Goal: Task Accomplishment & Management: Manage account settings

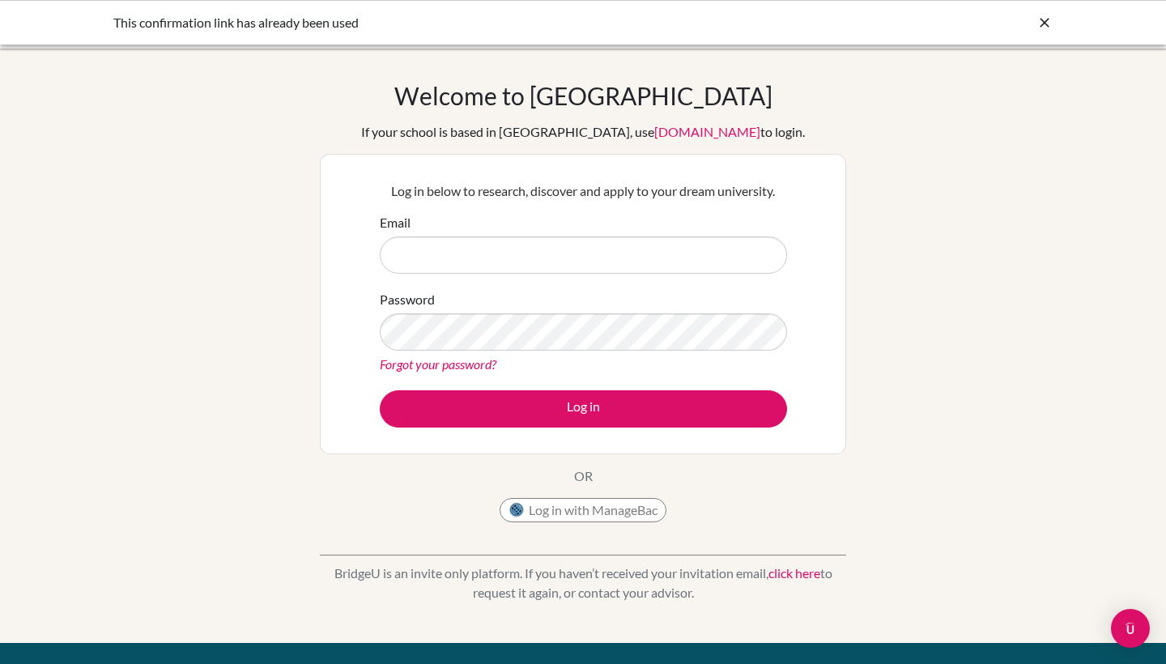
click at [477, 257] on input "Email" at bounding box center [583, 254] width 407 height 37
type input "yara.eleit@amg.ach.ae"
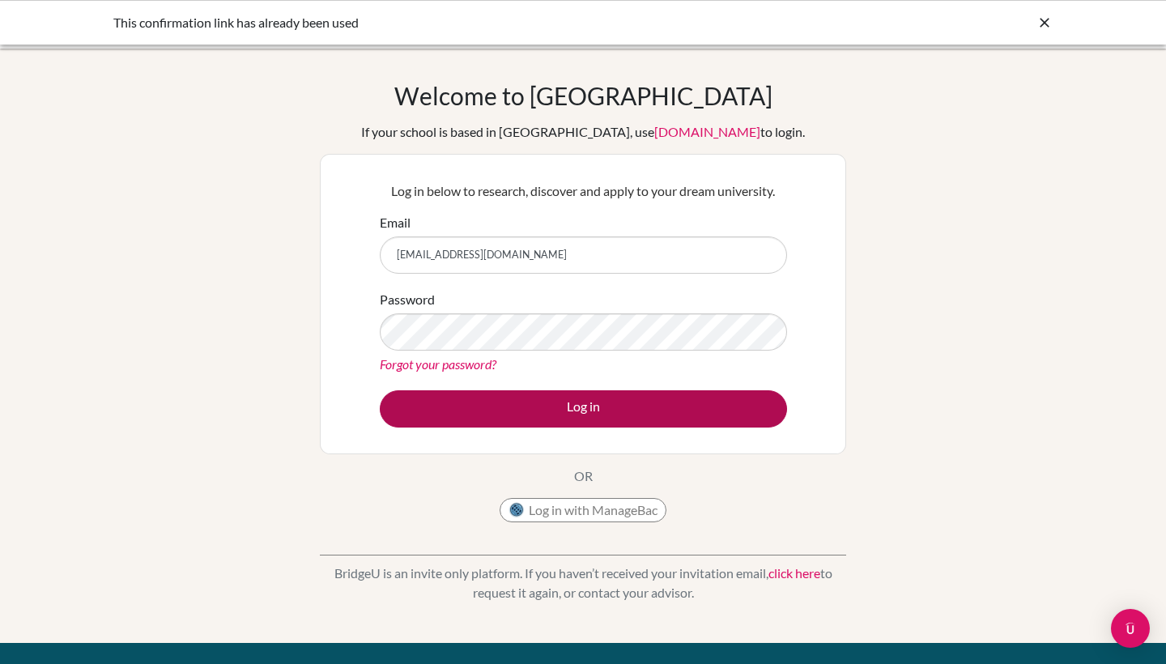
click at [564, 408] on button "Log in" at bounding box center [583, 408] width 407 height 37
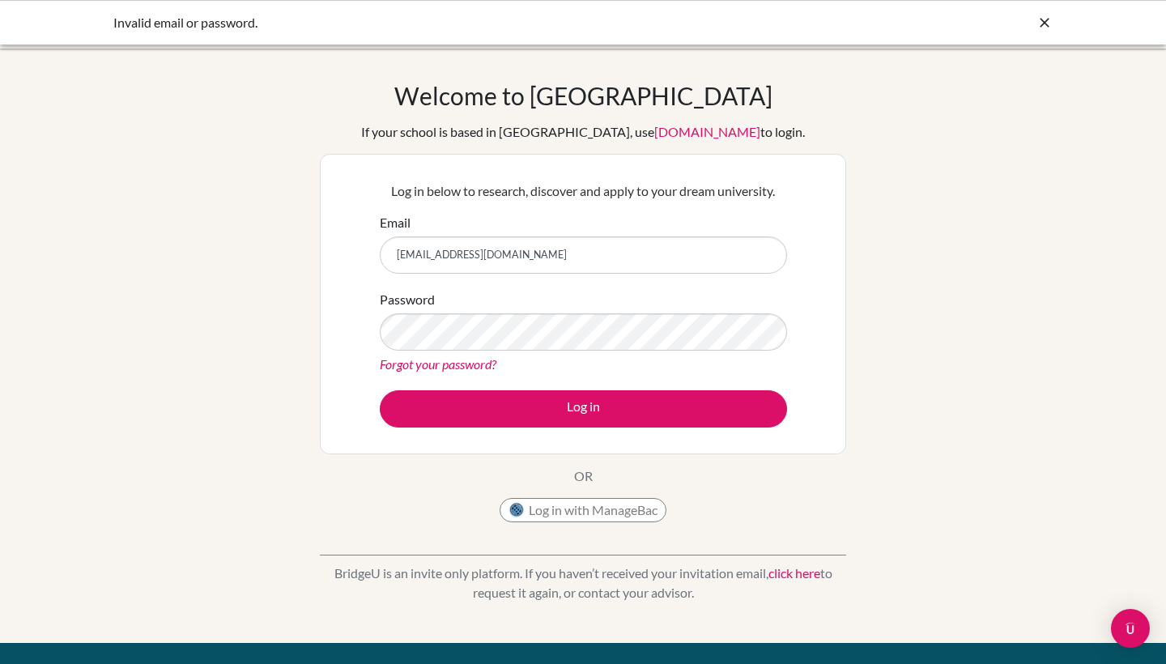
click at [445, 243] on input "[EMAIL_ADDRESS][DOMAIN_NAME]" at bounding box center [583, 254] width 407 height 37
click at [445, 243] on input "yara.eleit@amg.ach.ae" at bounding box center [583, 254] width 407 height 37
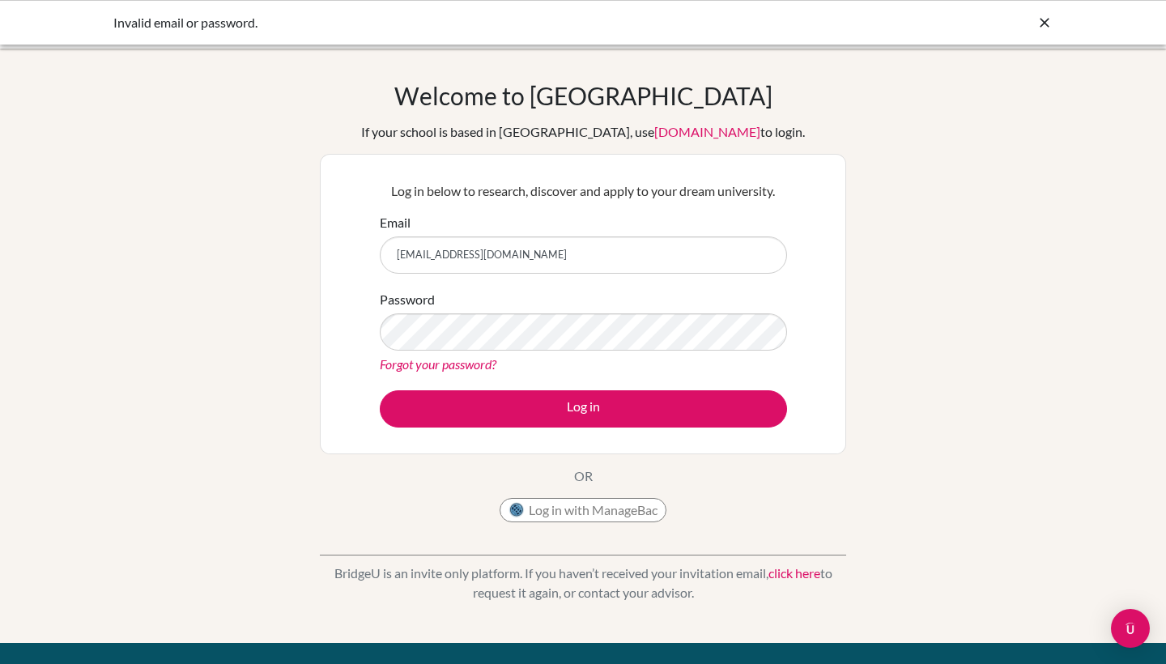
click at [445, 243] on input "yara.eleit@amg.ach.ae" at bounding box center [583, 254] width 407 height 37
type input "Y"
click at [763, 251] on input "yaraeleit" at bounding box center [583, 254] width 407 height 37
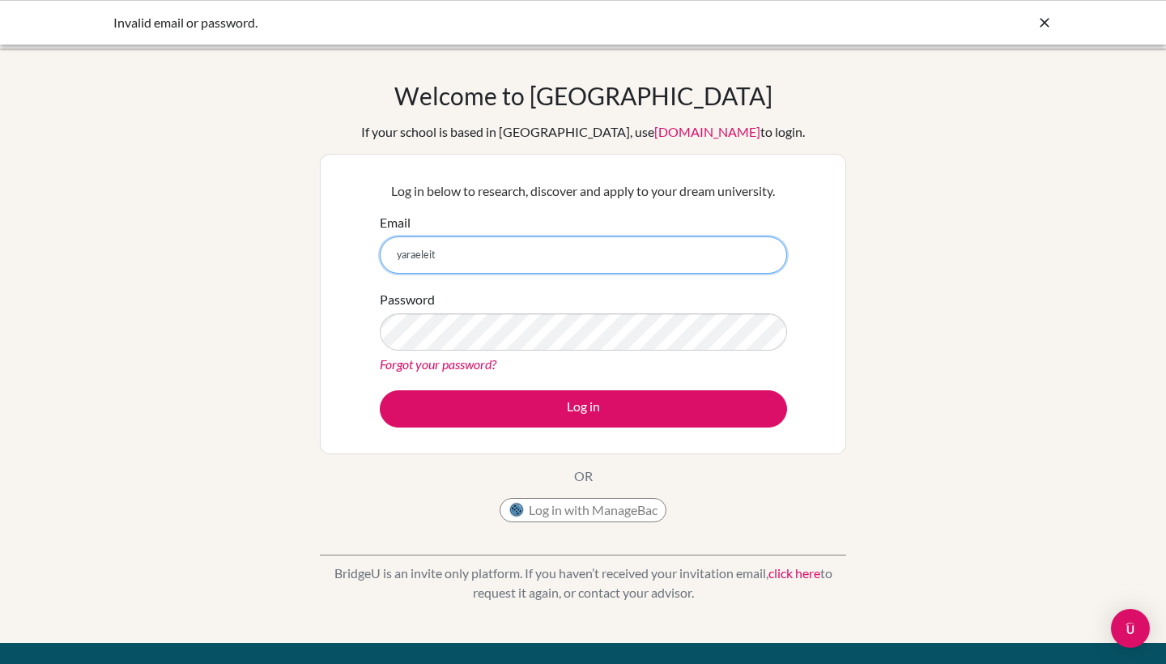
drag, startPoint x: 773, startPoint y: 263, endPoint x: 486, endPoint y: 256, distance: 287.6
click at [486, 256] on input "yaraeleit" at bounding box center [583, 254] width 407 height 37
type input "yaraeleit@gmail.com"
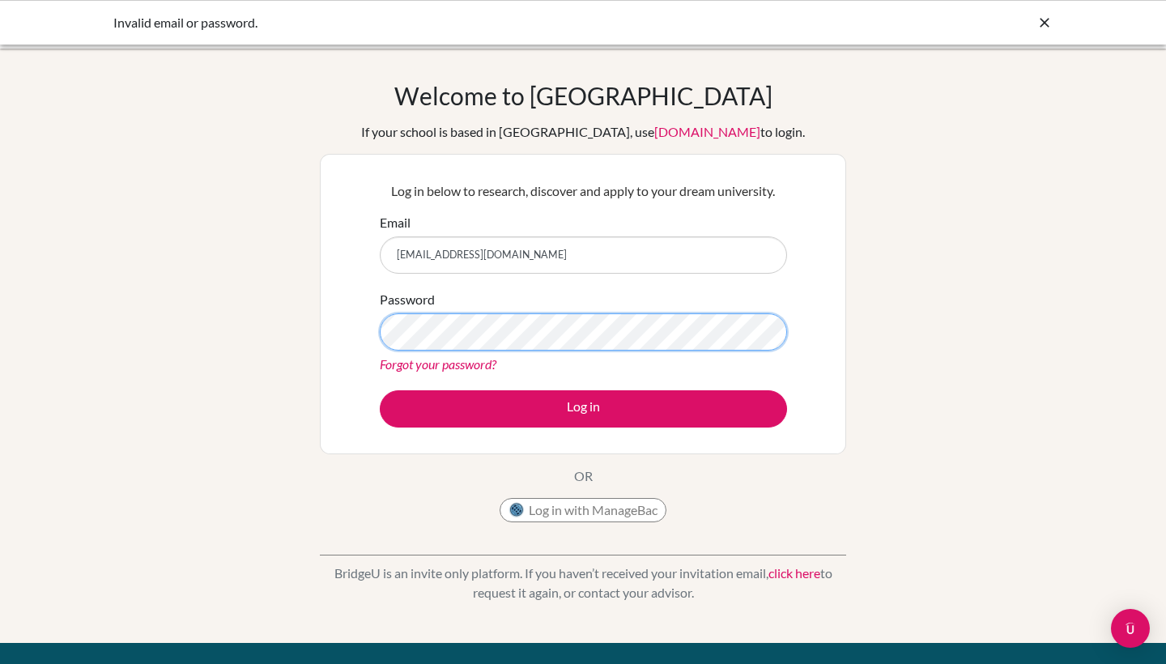
click at [583, 408] on button "Log in" at bounding box center [583, 408] width 407 height 37
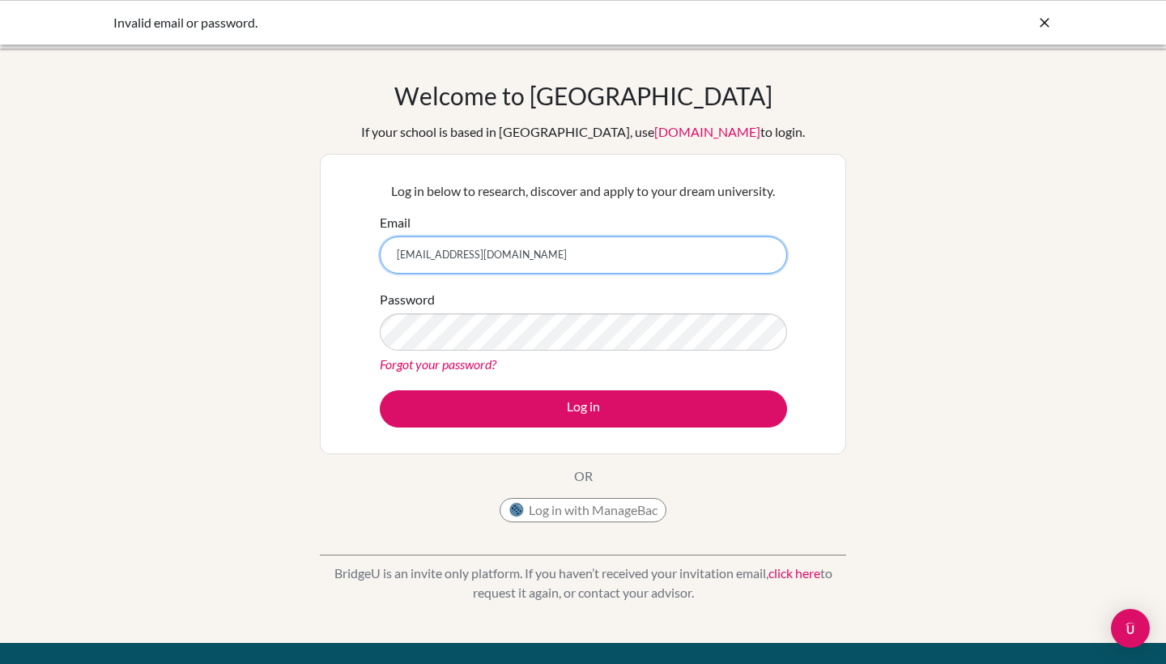
click at [415, 258] on input "yaraeleit@gmail.com" at bounding box center [583, 254] width 407 height 37
drag, startPoint x: 496, startPoint y: 259, endPoint x: 446, endPoint y: 258, distance: 50.2
click at [446, 258] on input "yara.eleit@gmail.com" at bounding box center [583, 254] width 407 height 37
type input "[EMAIL_ADDRESS][DOMAIN_NAME]"
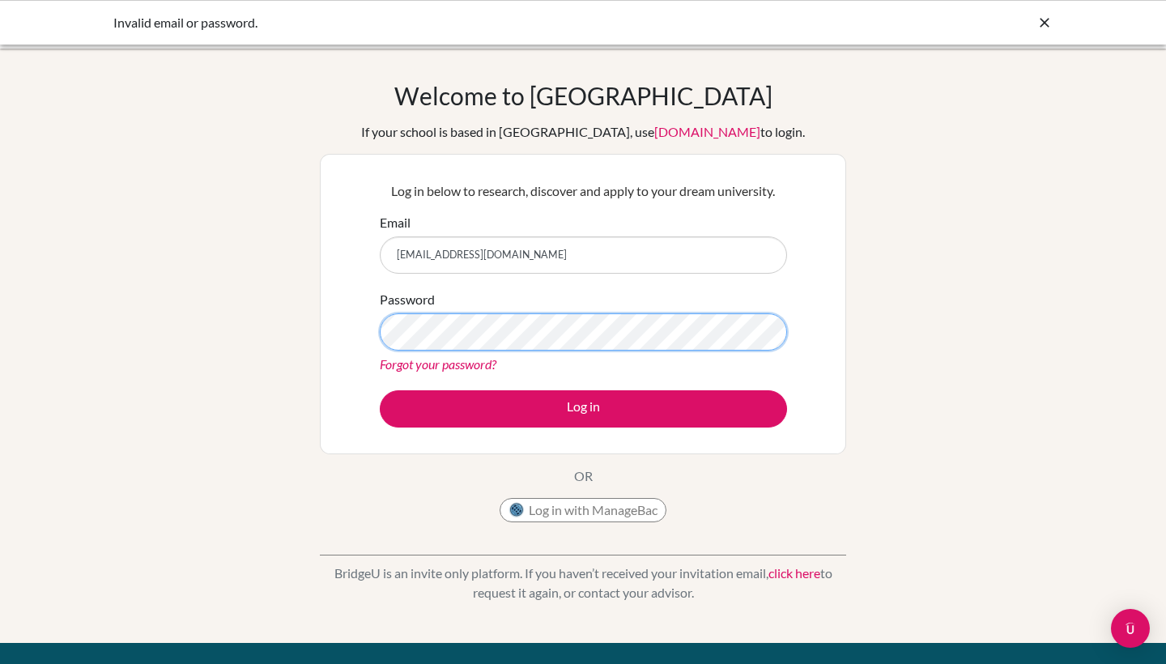
click at [583, 408] on button "Log in" at bounding box center [583, 408] width 407 height 37
click at [1043, 26] on icon at bounding box center [1045, 23] width 16 height 16
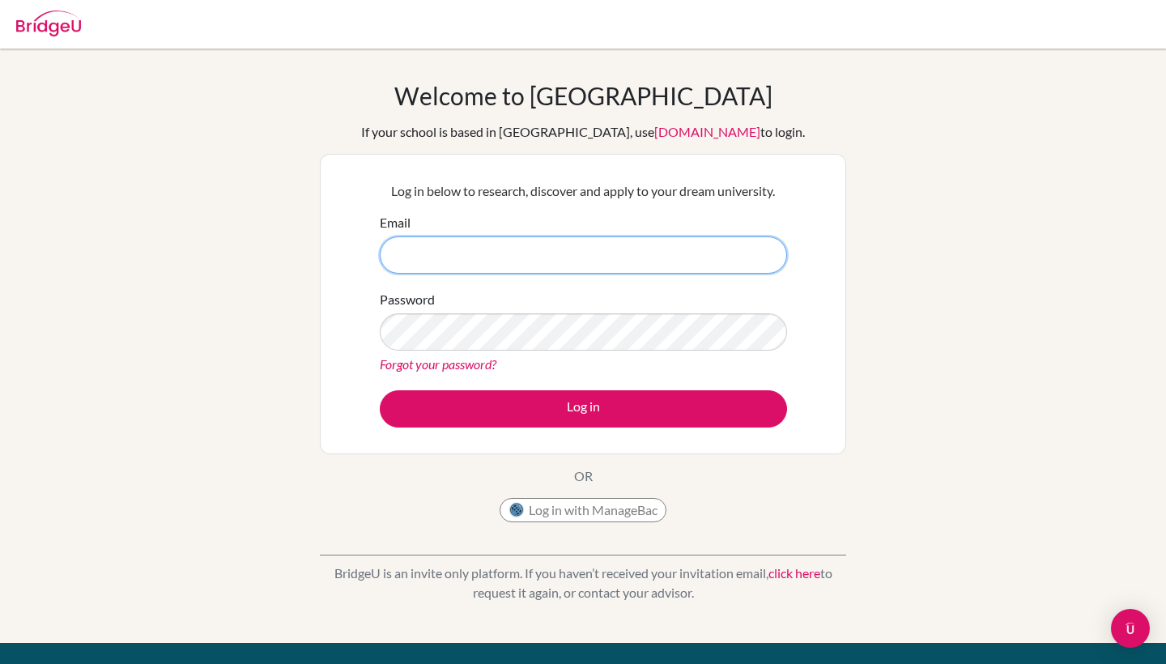
click at [499, 248] on input "Email" at bounding box center [583, 254] width 407 height 37
click at [401, 357] on link "Forgot your password?" at bounding box center [438, 363] width 117 height 15
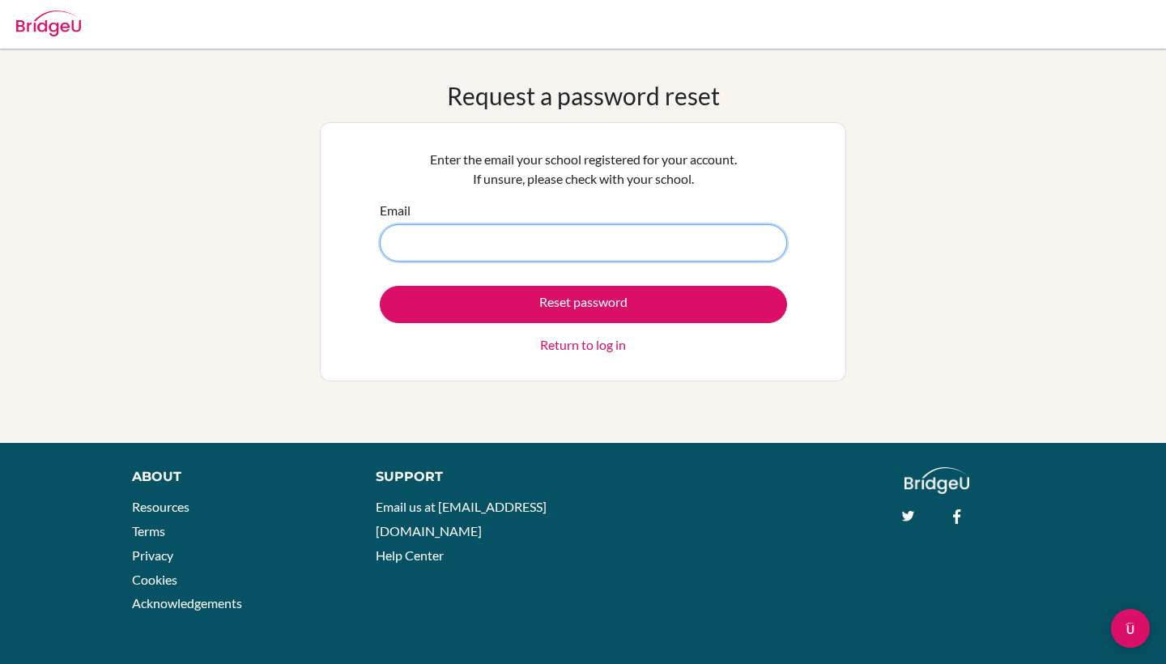
click at [415, 250] on input "Email" at bounding box center [583, 242] width 407 height 37
type input "yaraeleit@gmail.com"
click at [583, 304] on button "Reset password" at bounding box center [583, 304] width 407 height 37
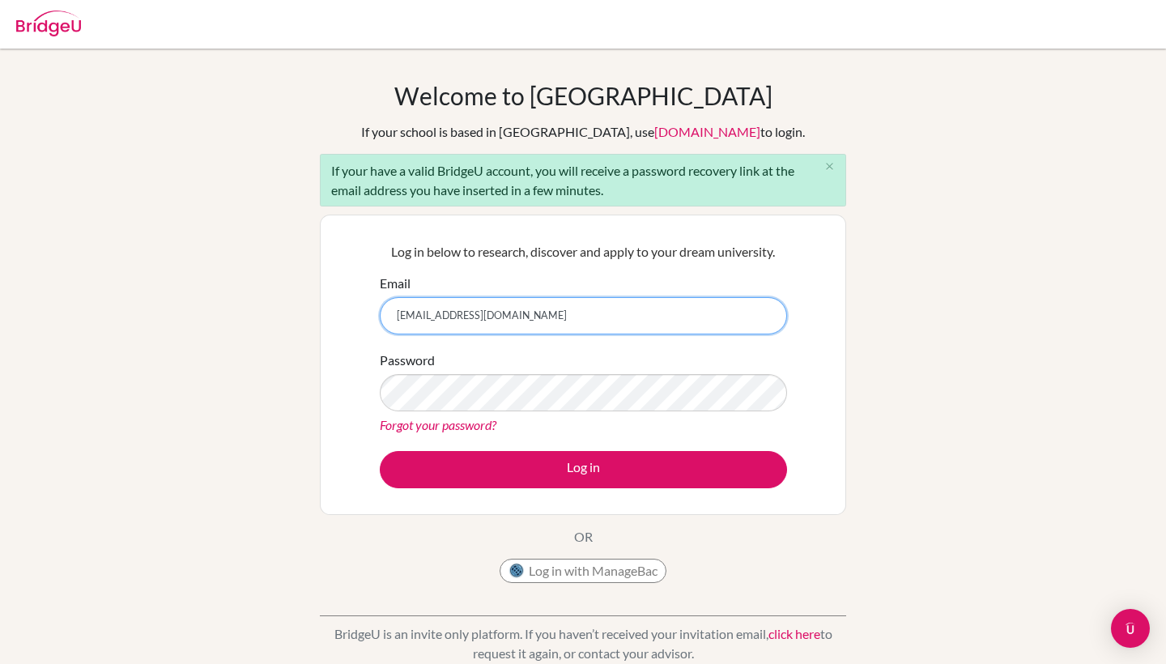
type input "[EMAIL_ADDRESS][DOMAIN_NAME]"
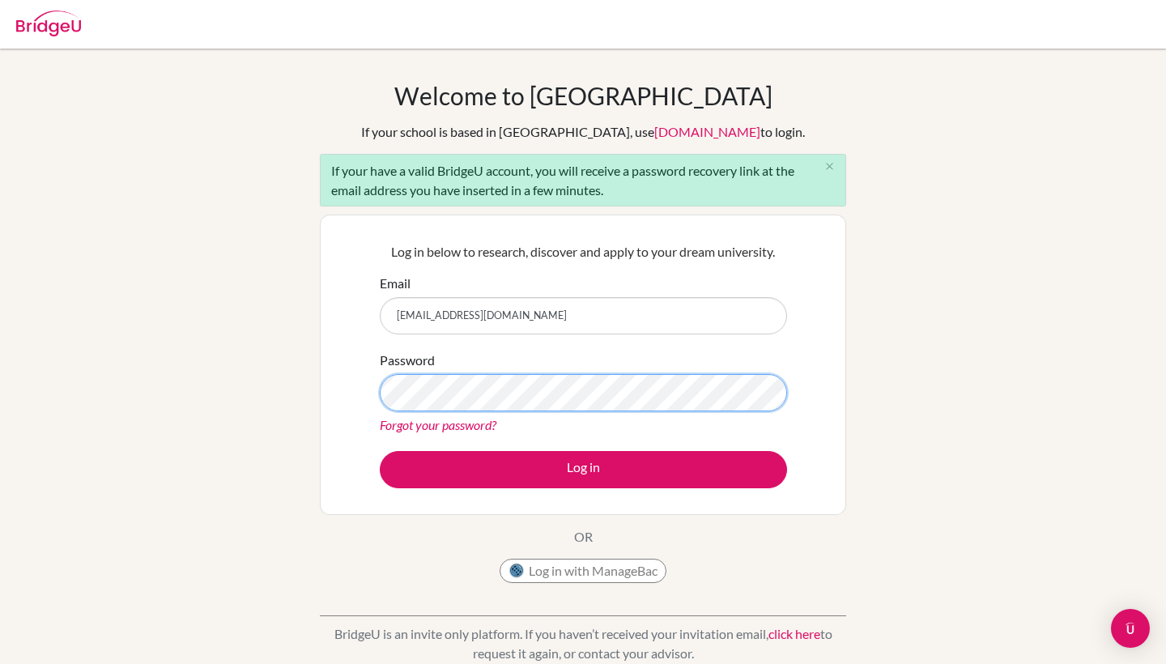
click at [583, 469] on button "Log in" at bounding box center [583, 469] width 407 height 37
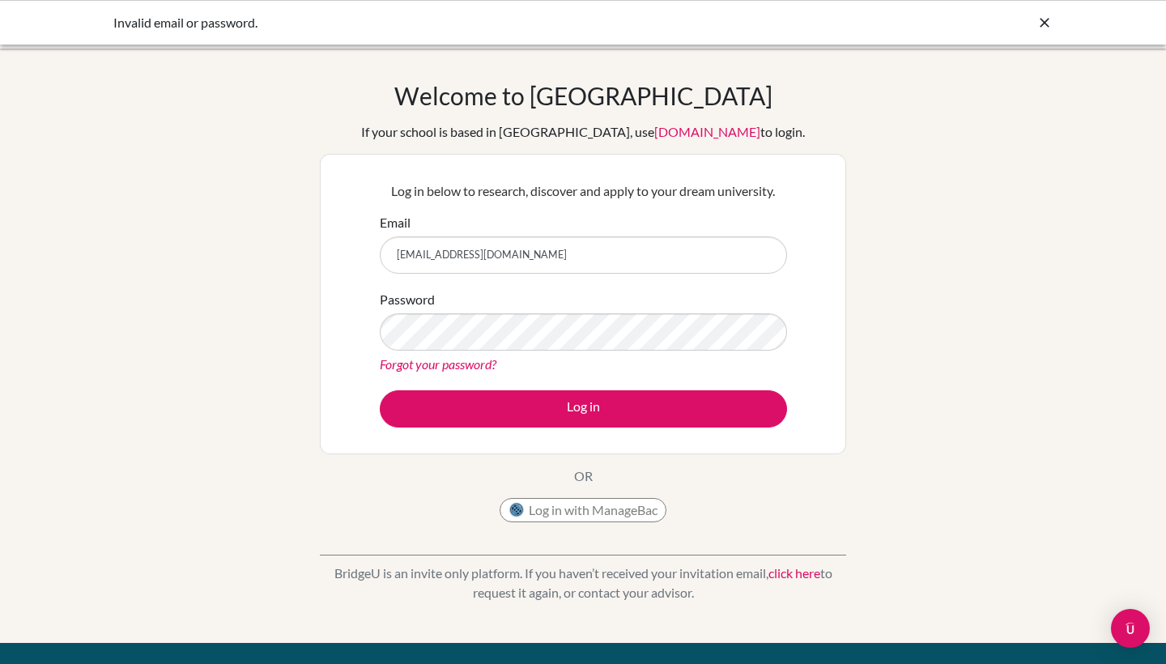
click at [583, 408] on button "Log in" at bounding box center [583, 408] width 407 height 37
click at [457, 365] on link "Forgot your password?" at bounding box center [438, 363] width 117 height 15
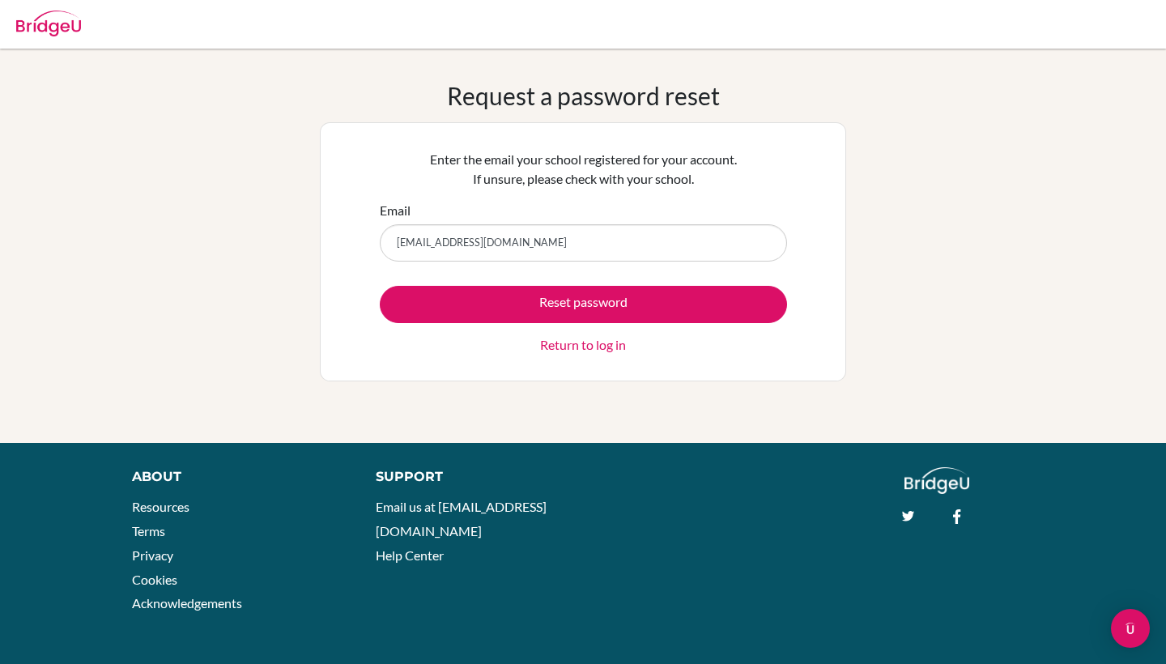
type input "[EMAIL_ADDRESS][DOMAIN_NAME]"
click at [583, 304] on button "Reset password" at bounding box center [583, 304] width 407 height 37
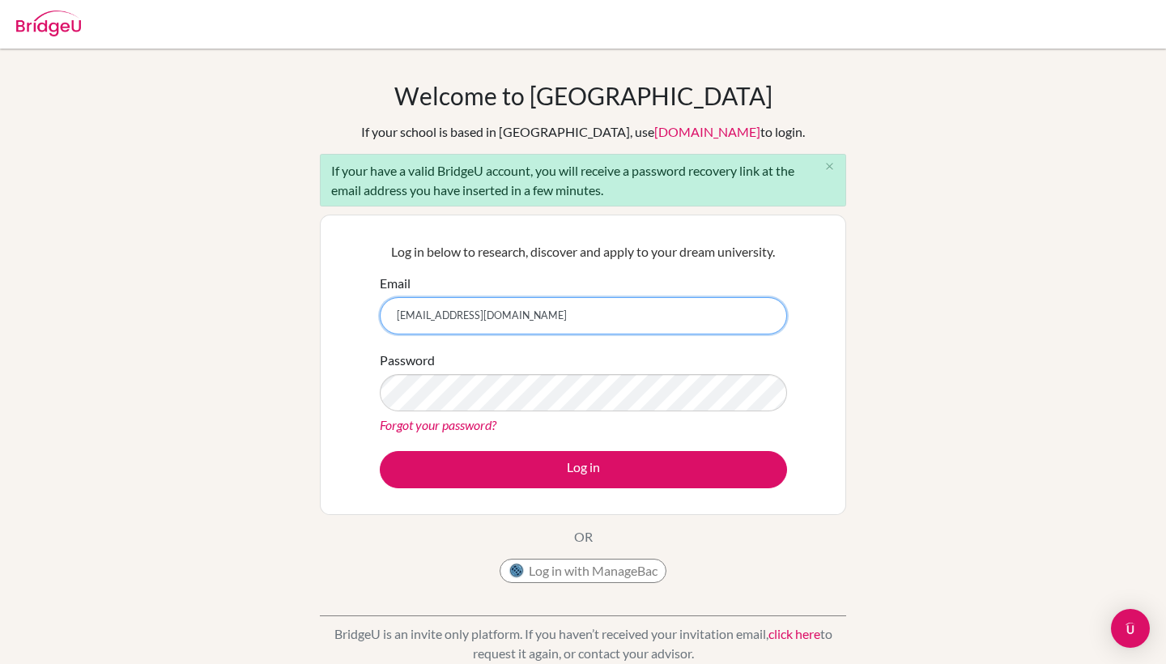
type input "[EMAIL_ADDRESS][DOMAIN_NAME]"
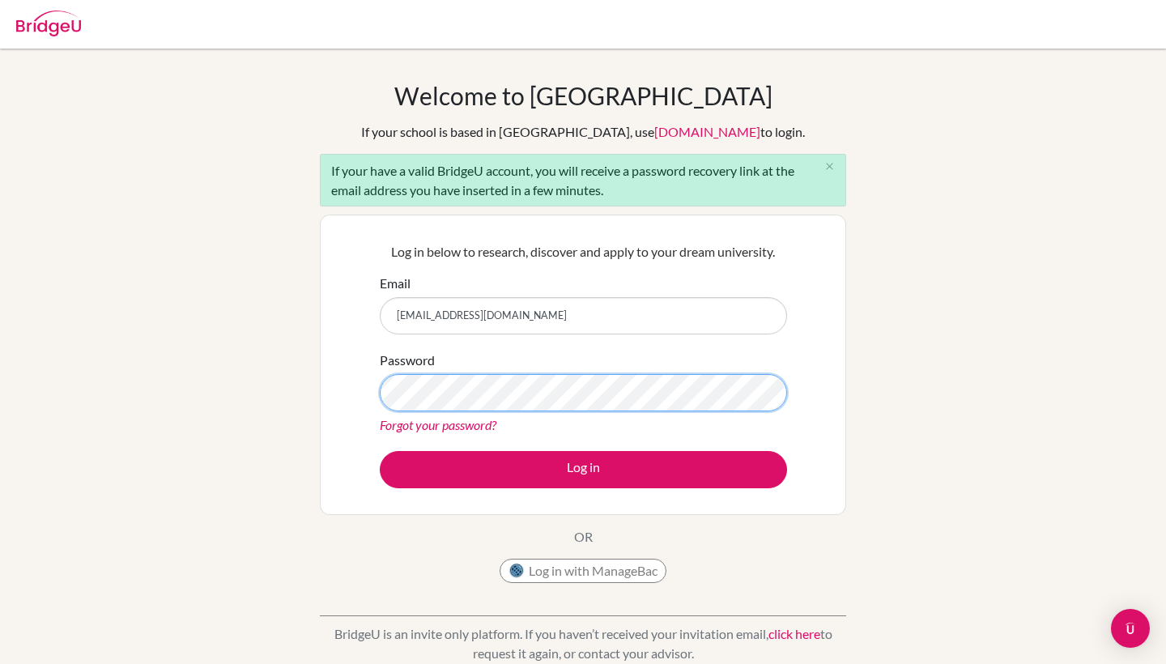
click at [583, 469] on button "Log in" at bounding box center [583, 469] width 407 height 37
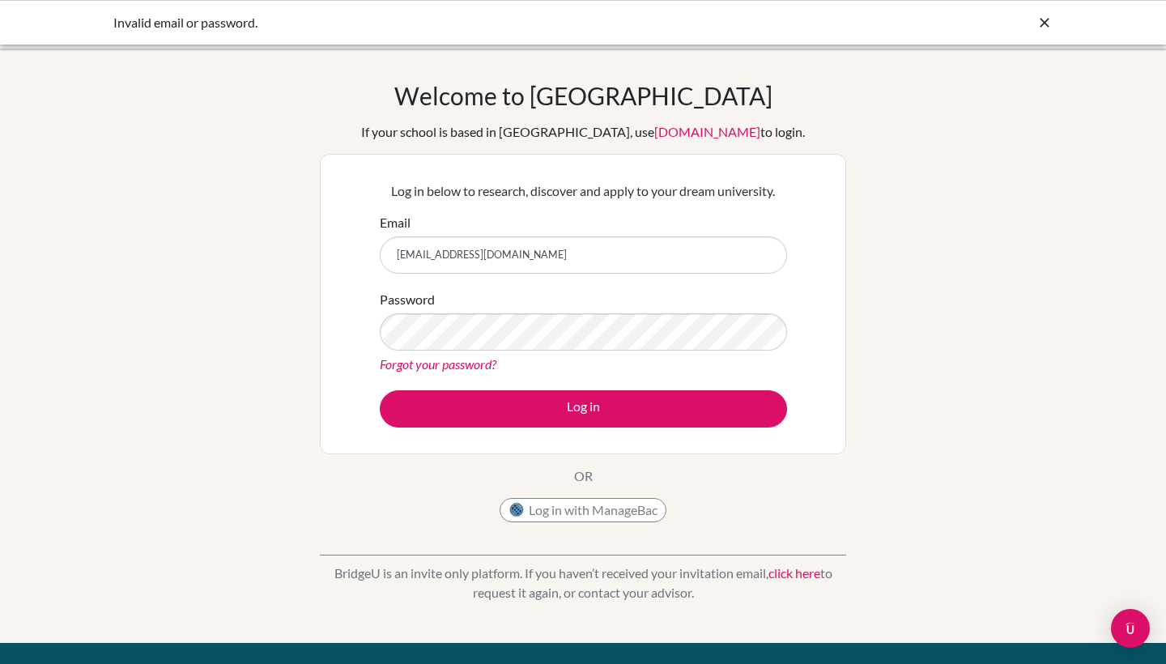
click at [583, 408] on button "Log in" at bounding box center [583, 408] width 407 height 37
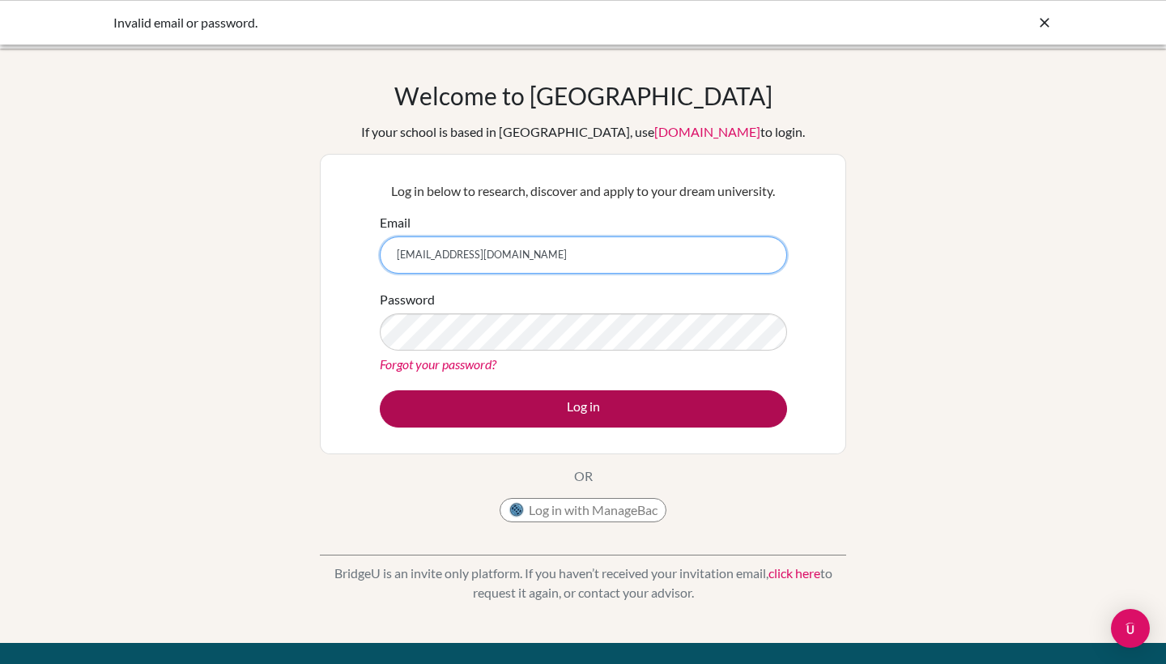
type input "[EMAIL_ADDRESS][DOMAIN_NAME]"
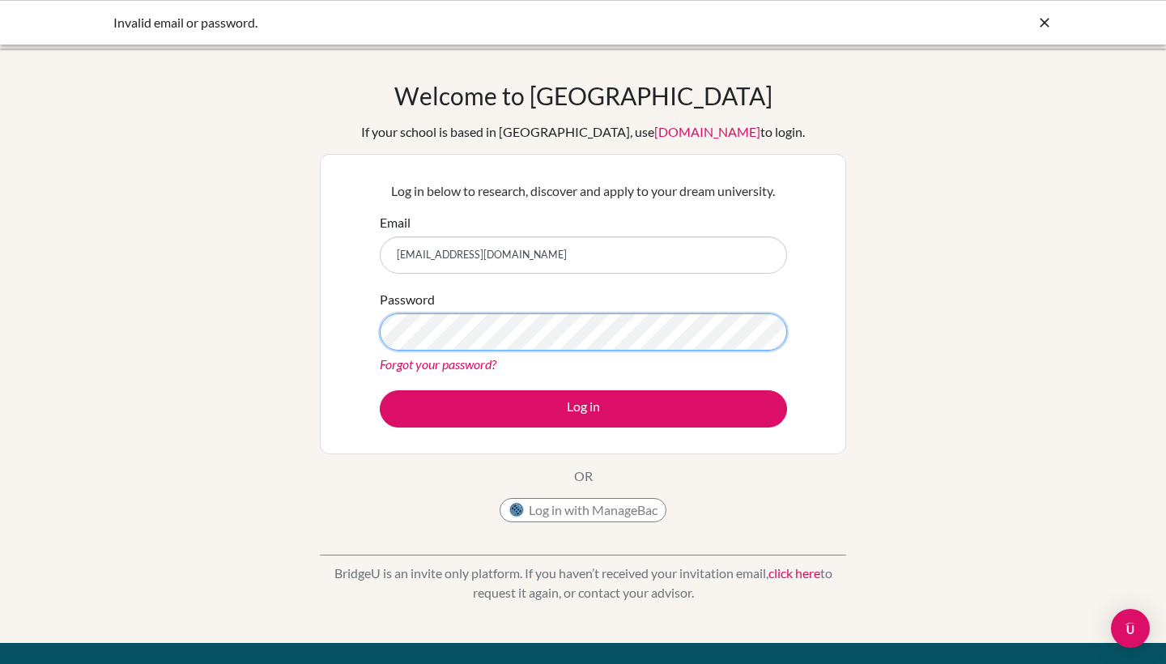
click at [583, 408] on button "Log in" at bounding box center [583, 408] width 407 height 37
click at [499, 360] on div "Forgot your password?" at bounding box center [583, 364] width 407 height 19
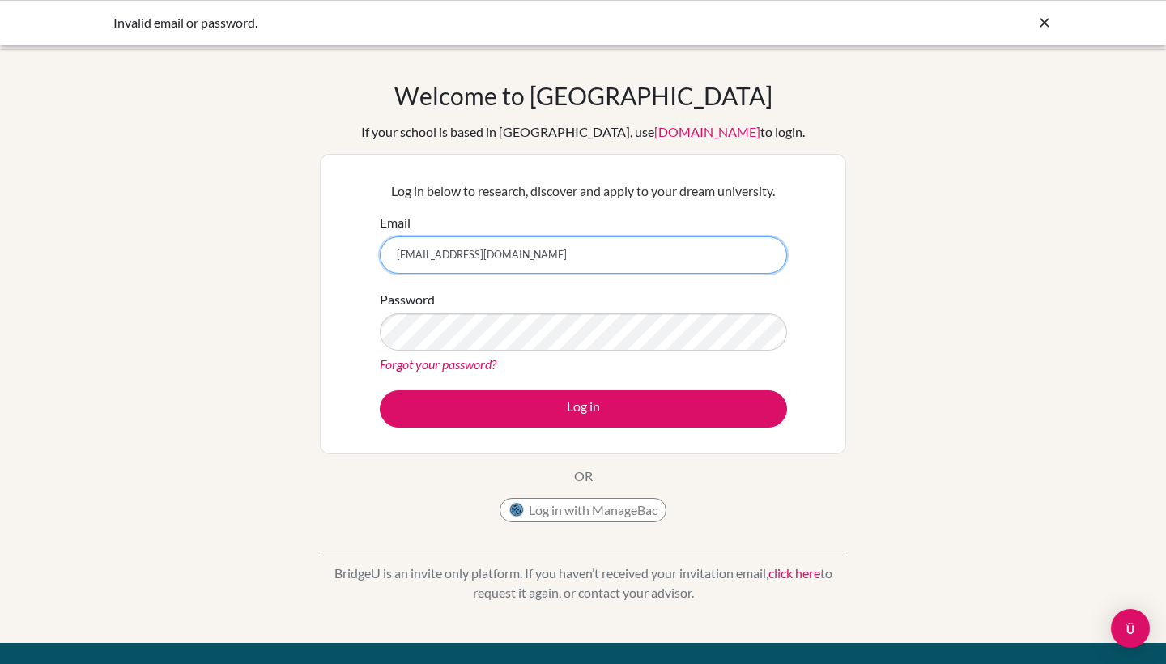
click at [472, 257] on input "yara.eleit@amg.ach.ae" at bounding box center [583, 254] width 407 height 37
type input "yara.eleit@amg.sch.ae"
click at [441, 309] on div "Password Forgot your password?" at bounding box center [583, 332] width 407 height 84
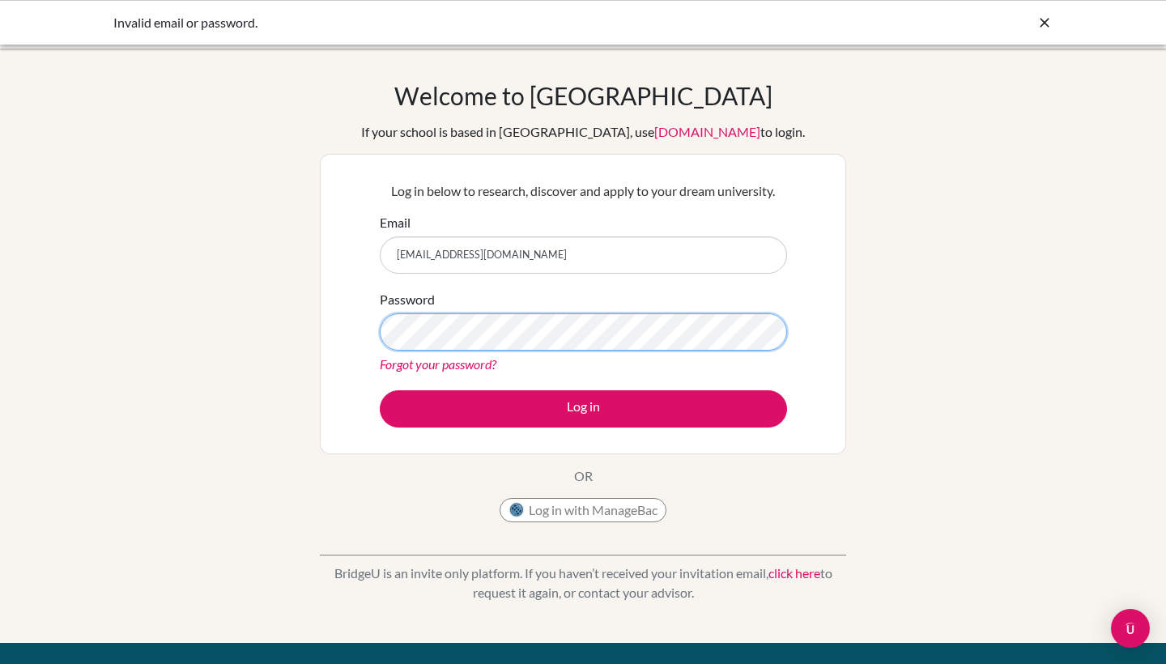
click at [583, 408] on button "Log in" at bounding box center [583, 408] width 407 height 37
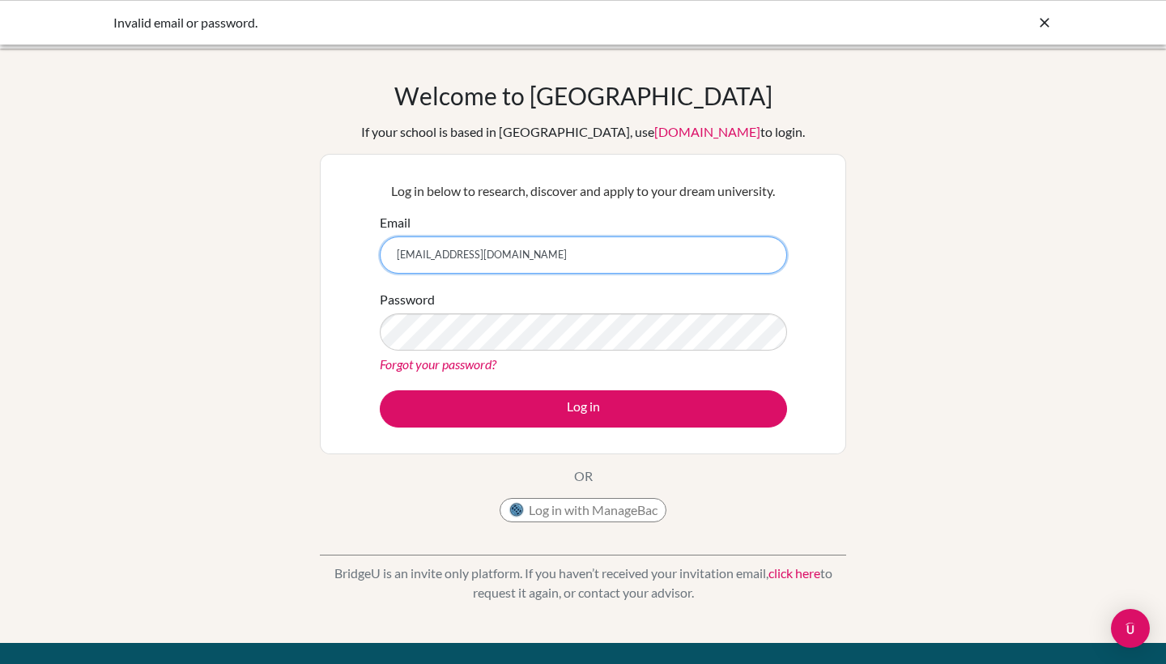
type input "[EMAIL_ADDRESS][DOMAIN_NAME]"
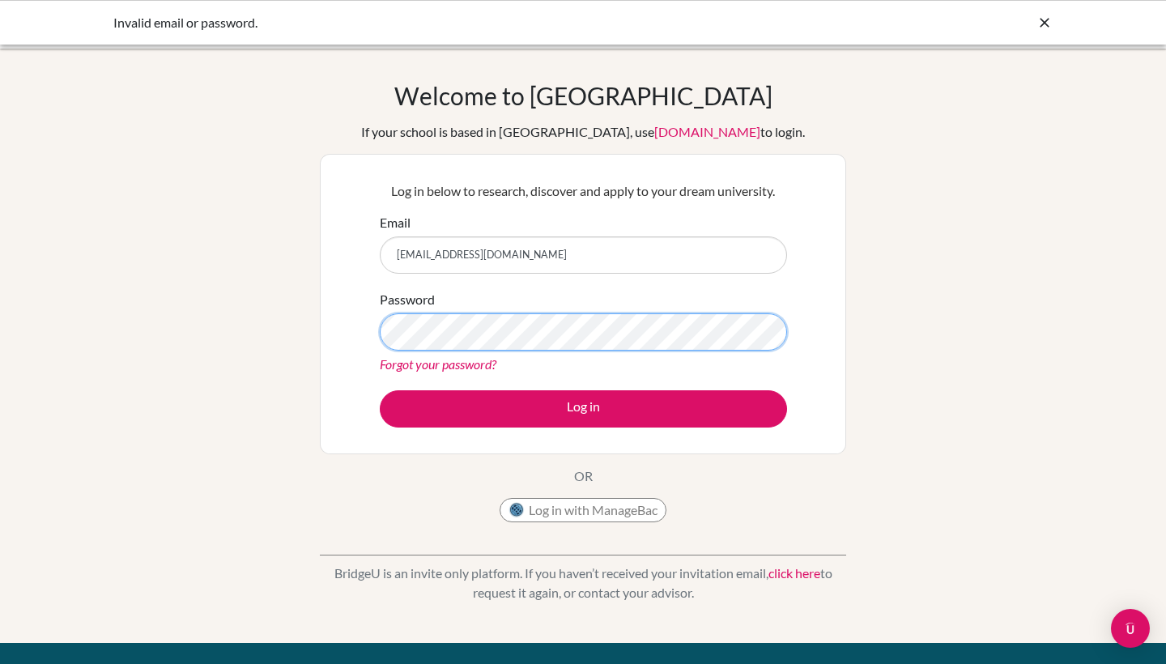
click at [583, 408] on button "Log in" at bounding box center [583, 408] width 407 height 37
type input "[EMAIL_ADDRESS][DOMAIN_NAME]"
click at [583, 408] on button "Log in" at bounding box center [583, 408] width 407 height 37
click at [469, 373] on div "Forgot your password?" at bounding box center [583, 364] width 407 height 19
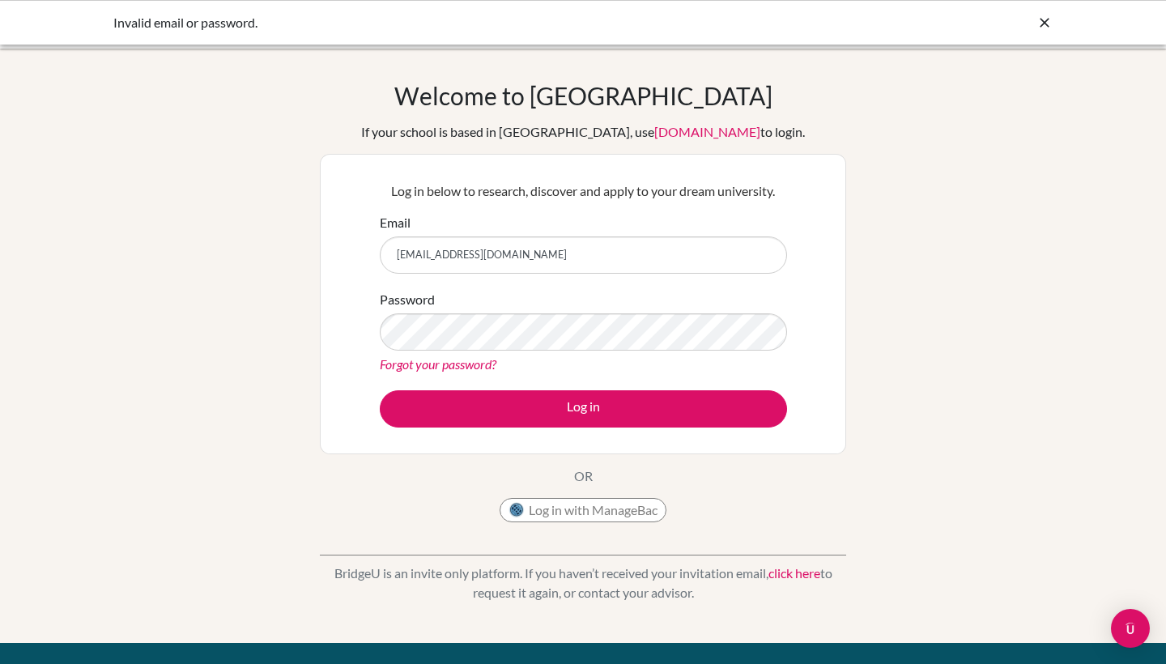
click at [457, 358] on link "Forgot your password?" at bounding box center [438, 363] width 117 height 15
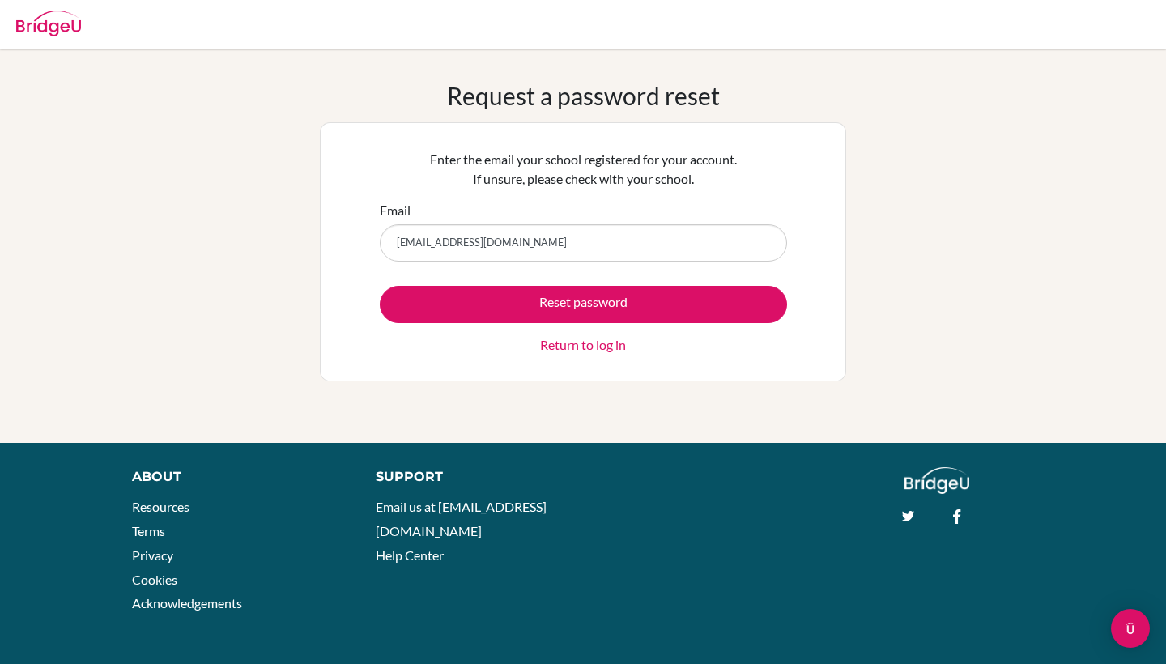
type input "[EMAIL_ADDRESS][DOMAIN_NAME]"
click at [583, 304] on button "Reset password" at bounding box center [583, 304] width 407 height 37
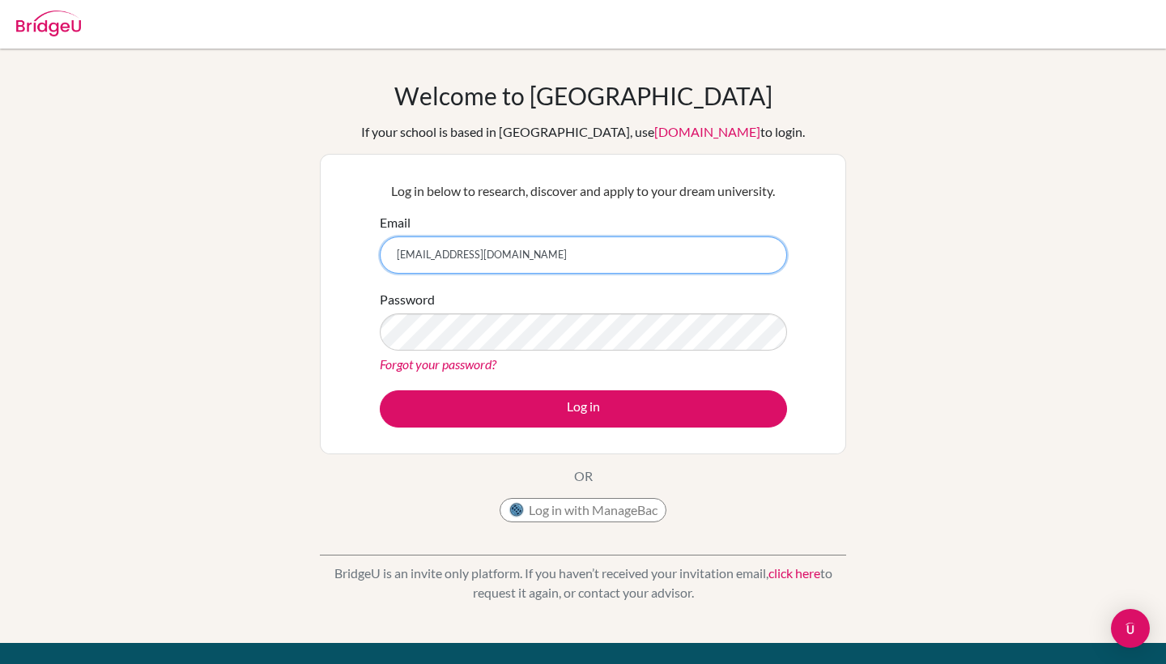
click at [450, 261] on input "[EMAIL_ADDRESS][DOMAIN_NAME]" at bounding box center [583, 254] width 407 height 37
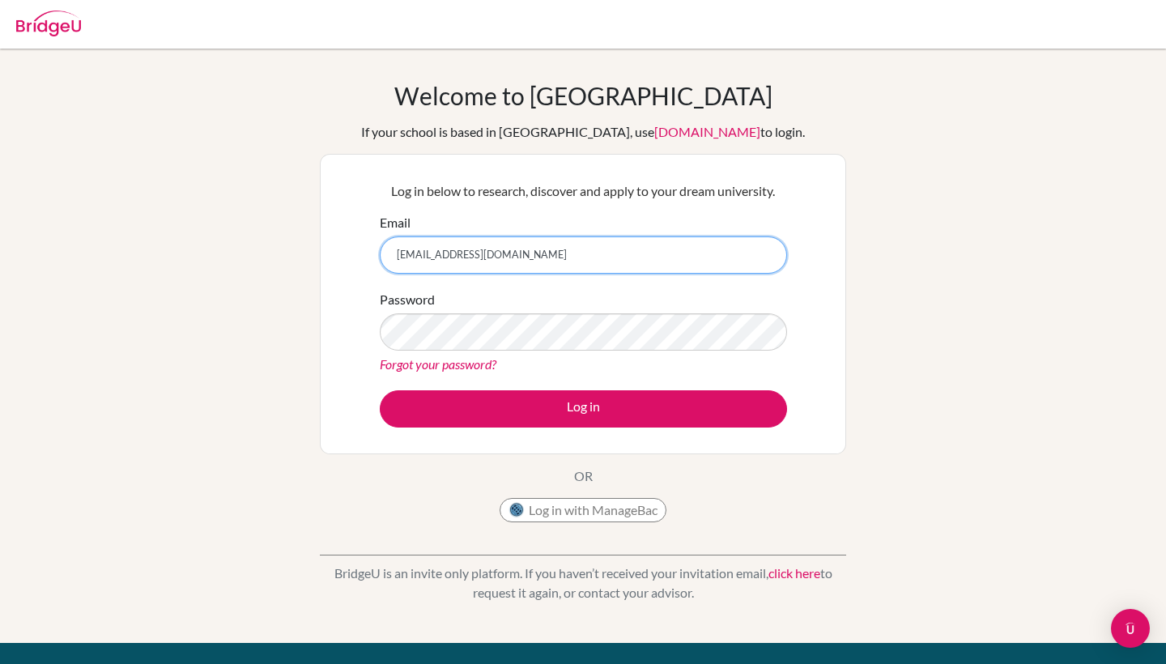
click at [450, 261] on input "[EMAIL_ADDRESS][DOMAIN_NAME]" at bounding box center [583, 254] width 407 height 37
type input "[EMAIL_ADDRESS][DOMAIN_NAME]"
click at [436, 368] on link "Forgot your password?" at bounding box center [438, 363] width 117 height 15
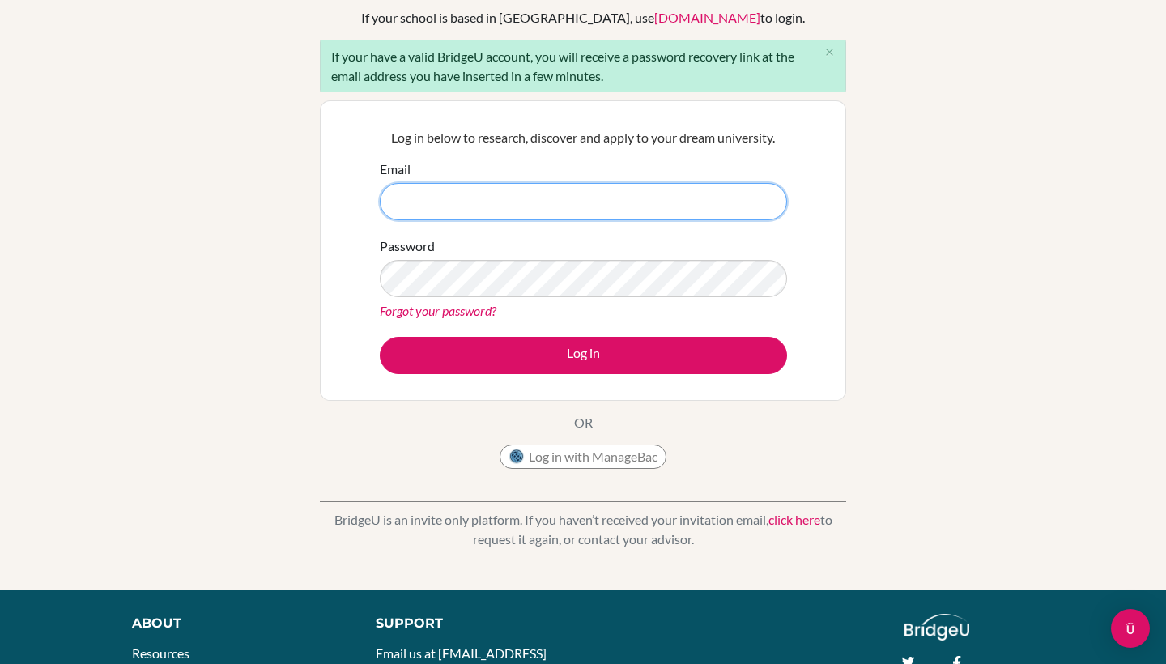
scroll to position [117, 0]
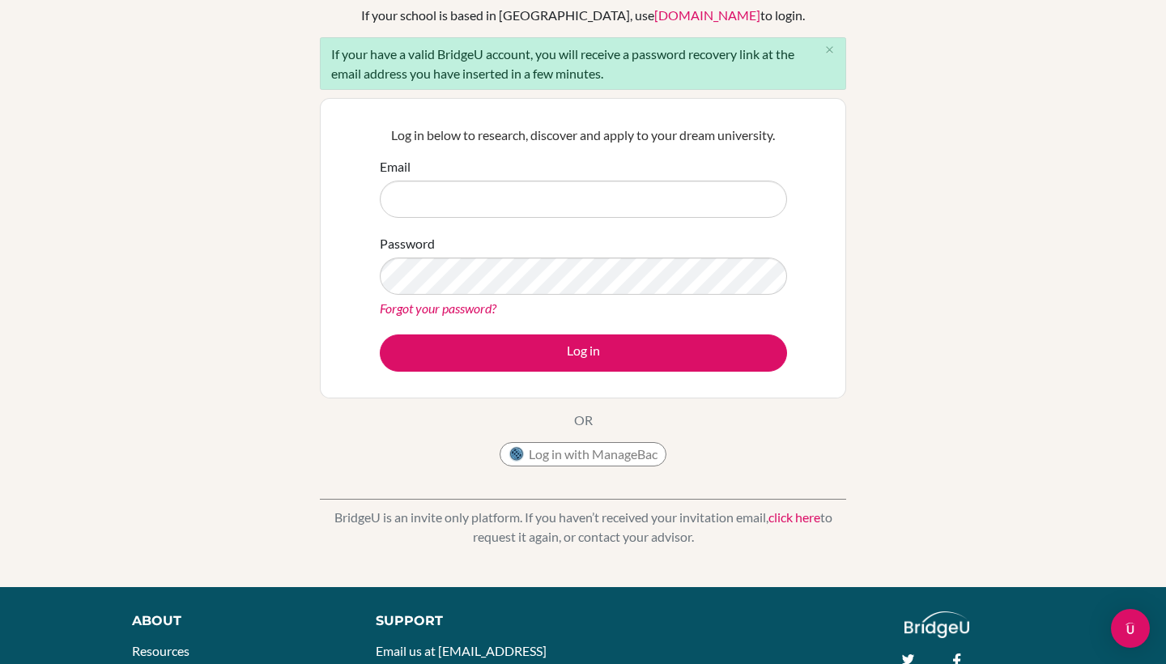
click at [778, 514] on link "click here" at bounding box center [795, 516] width 52 height 15
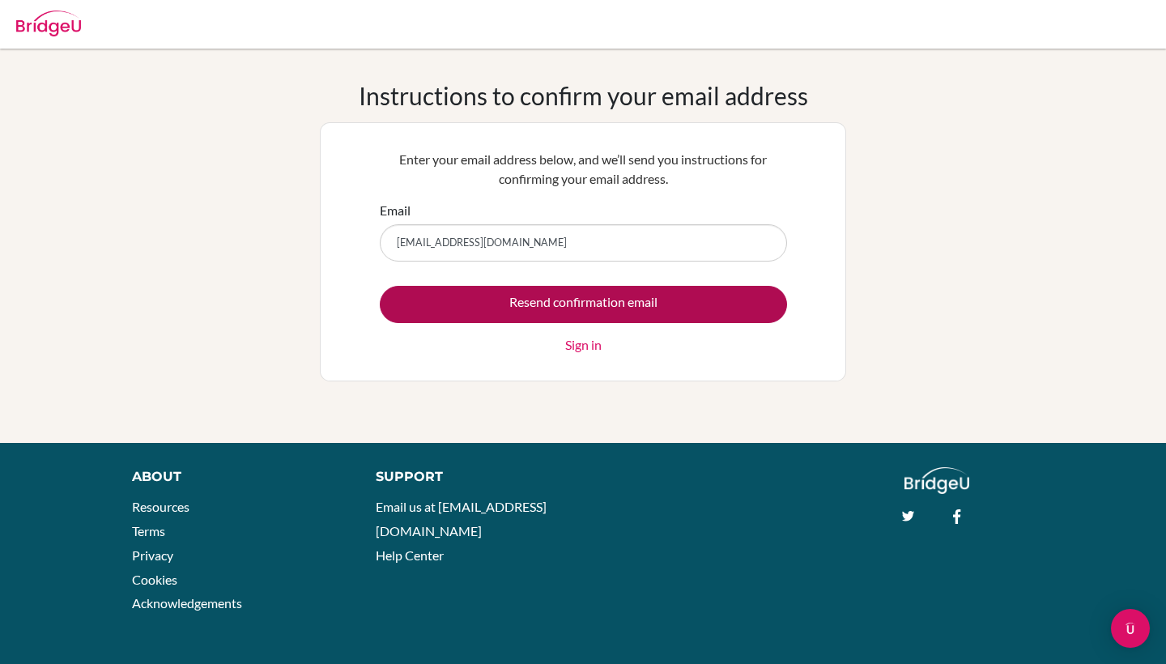
type input "[EMAIL_ADDRESS][DOMAIN_NAME]"
click at [622, 307] on input "Resend confirmation email" at bounding box center [583, 304] width 407 height 37
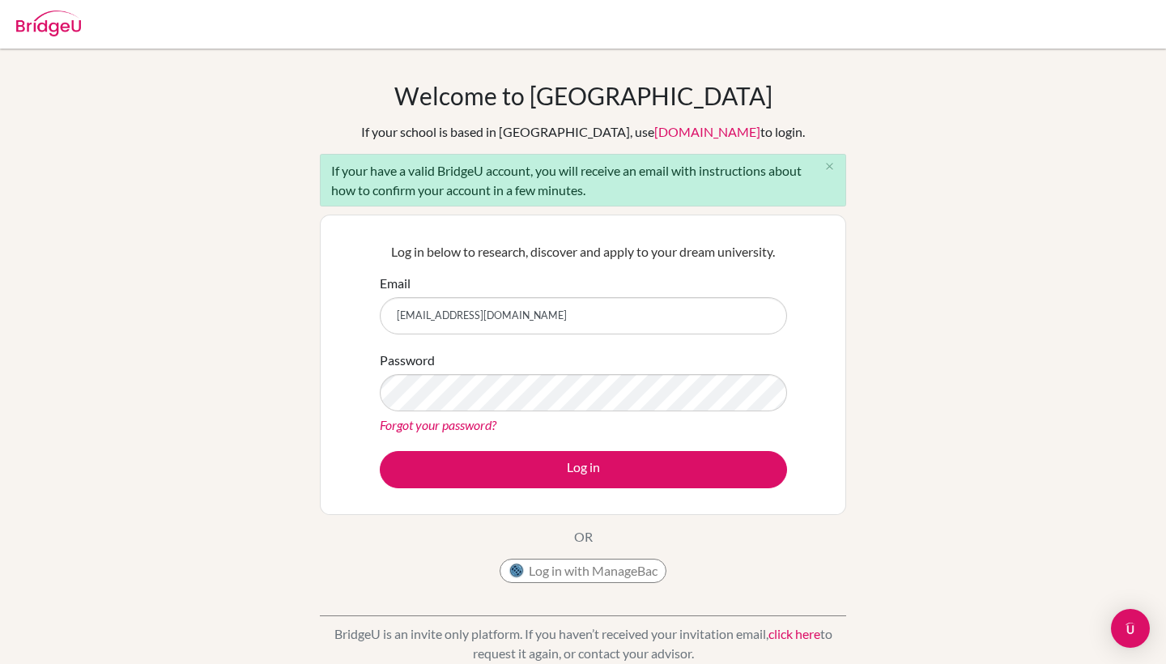
type input "[EMAIL_ADDRESS][DOMAIN_NAME]"
click at [583, 469] on button "Log in" at bounding box center [583, 469] width 407 height 37
